Goal: Task Accomplishment & Management: Manage account settings

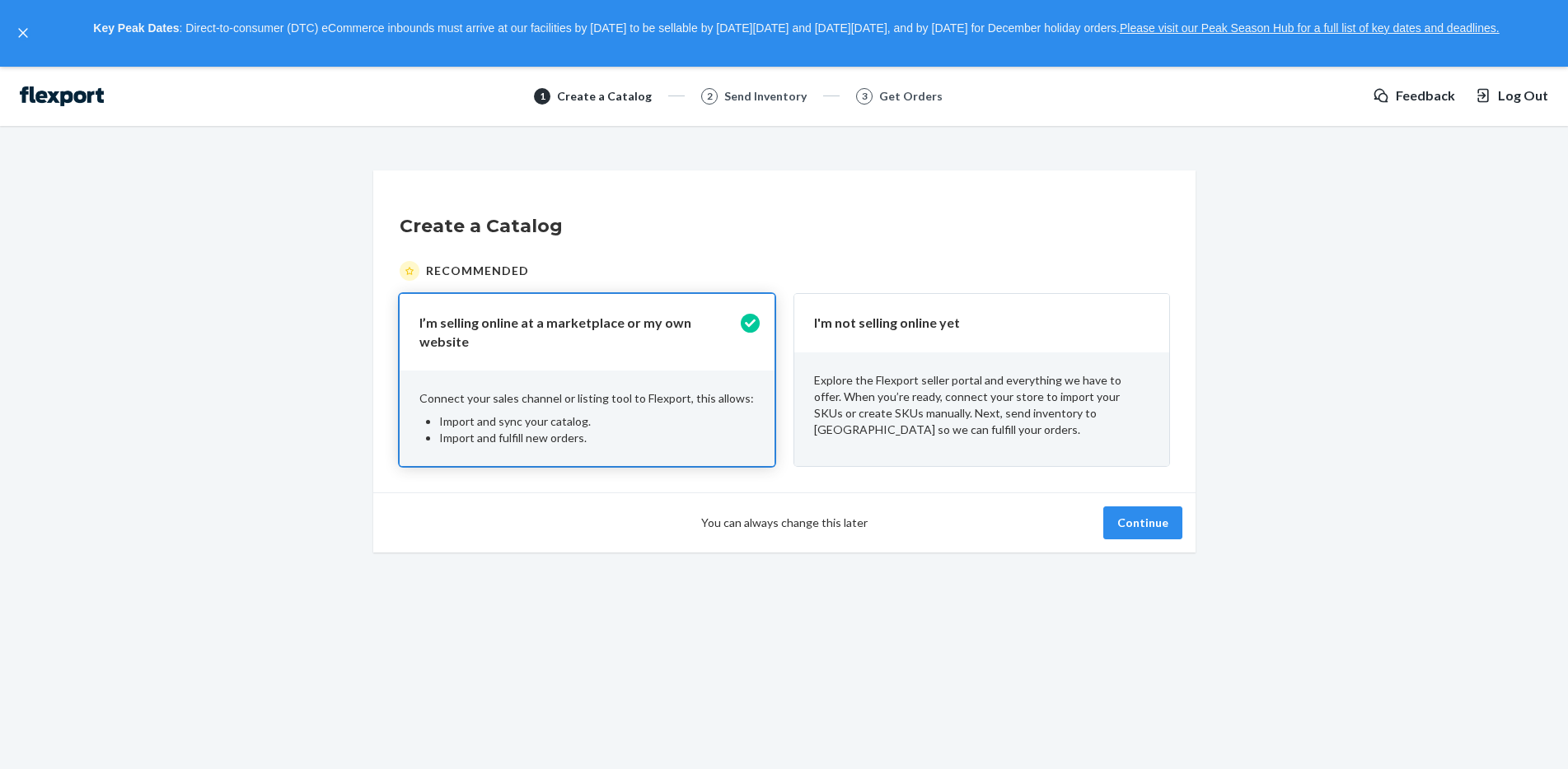
click at [914, 374] on p "Explore the Flexport seller portal and everything we have to offer. When you’re…" at bounding box center [982, 406] width 336 height 66
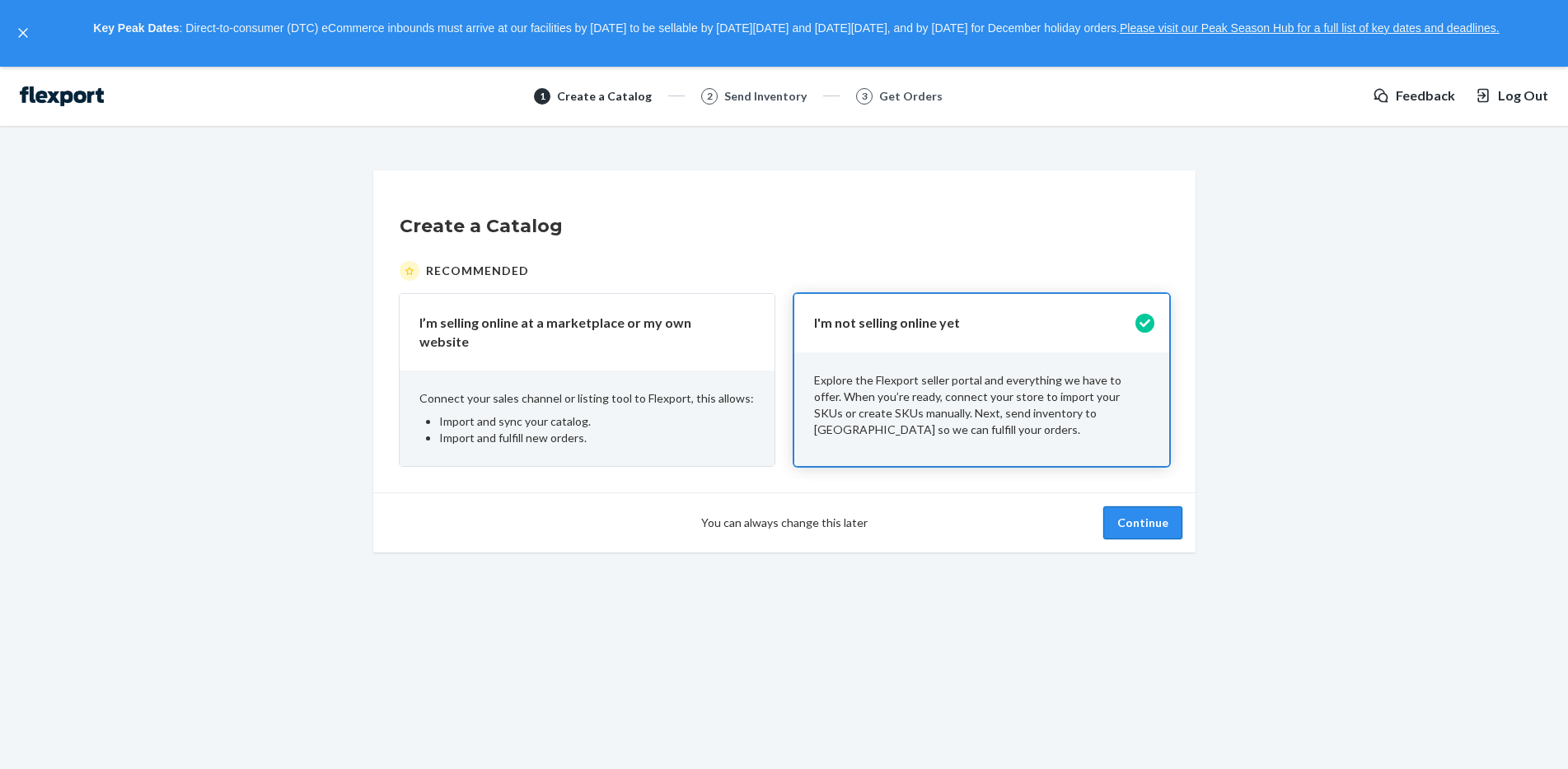
click at [1141, 529] on button "Continue" at bounding box center [1143, 523] width 79 height 33
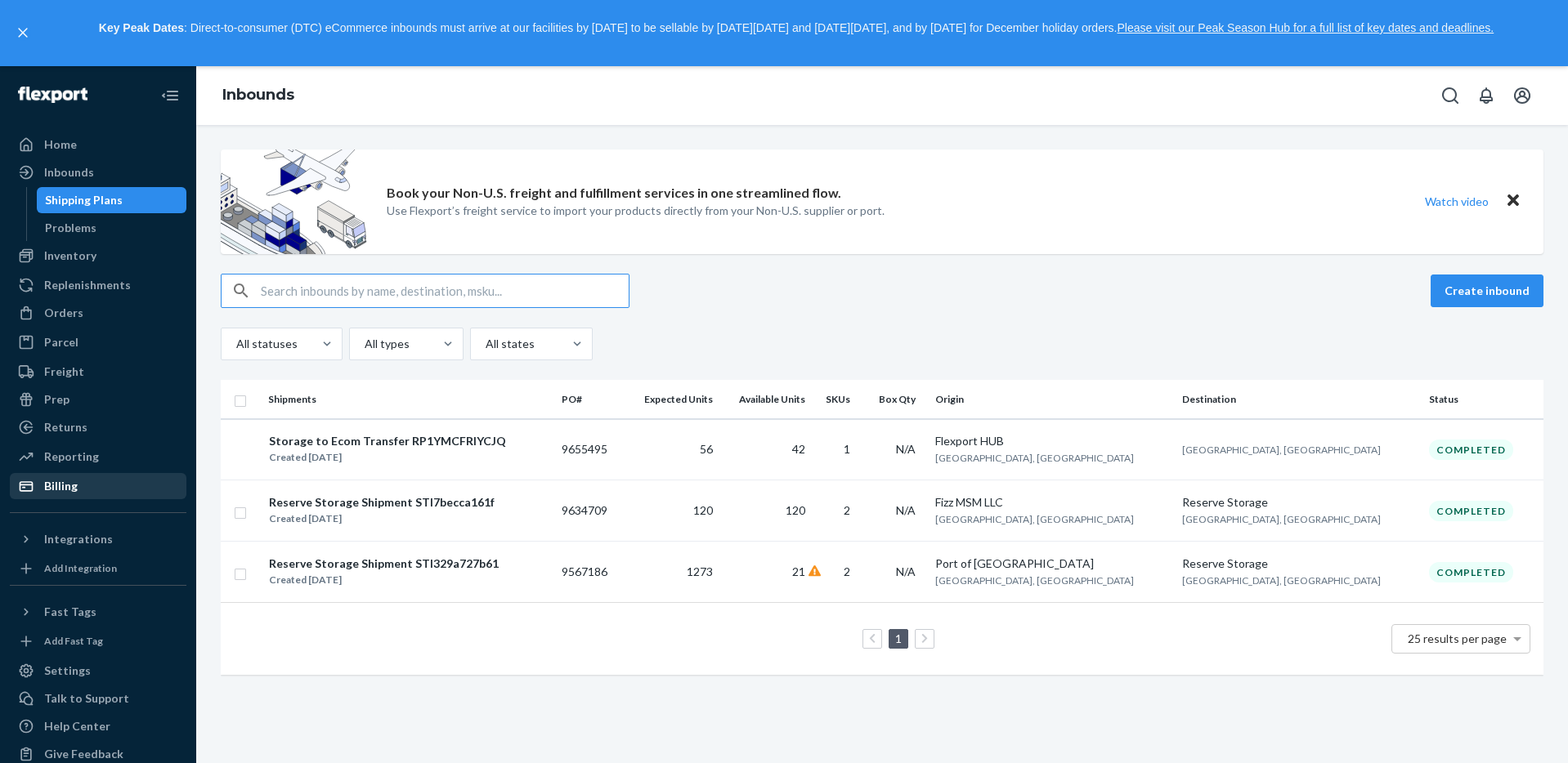
click at [86, 481] on div "Billing" at bounding box center [99, 486] width 173 height 23
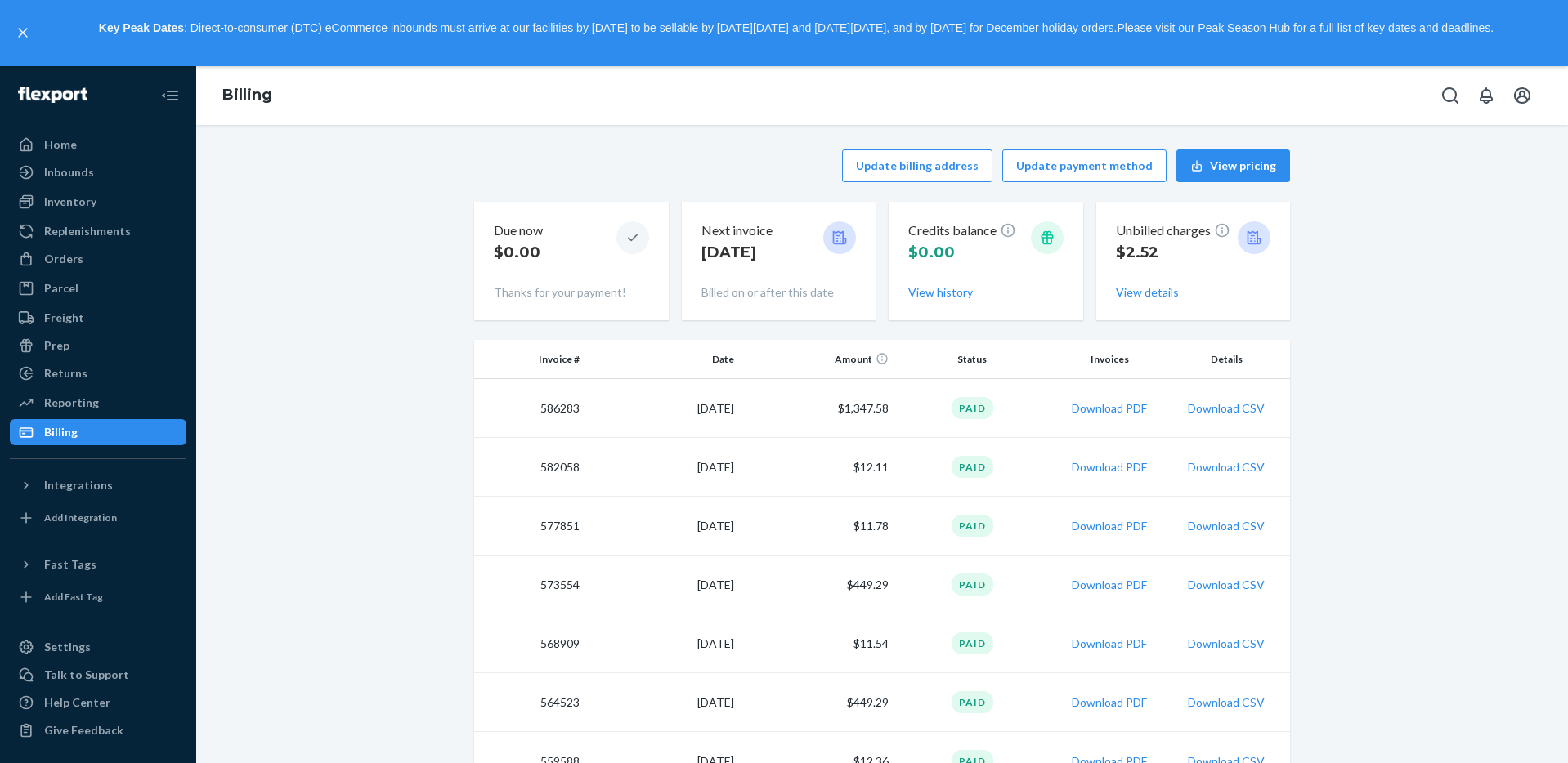
click at [882, 412] on td "$1,347.58" at bounding box center [817, 409] width 154 height 58
click at [684, 417] on td "[DATE]" at bounding box center [663, 409] width 154 height 58
click at [560, 411] on td "586283" at bounding box center [529, 409] width 112 height 58
click at [1115, 411] on button "Download PDF" at bounding box center [1109, 409] width 75 height 16
click at [26, 141] on icon at bounding box center [26, 145] width 16 height 16
